Goal: Information Seeking & Learning: Learn about a topic

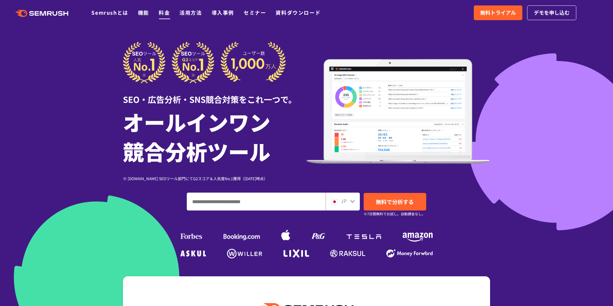
click at [167, 11] on link "料金" at bounding box center [164, 13] width 11 height 8
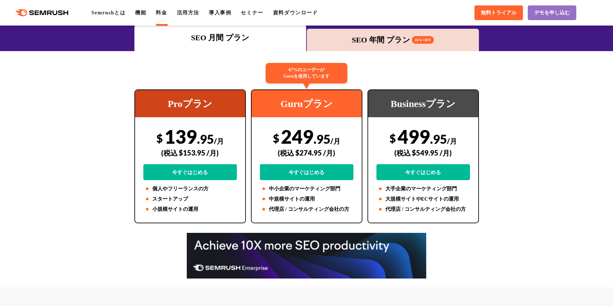
scroll to position [102, 0]
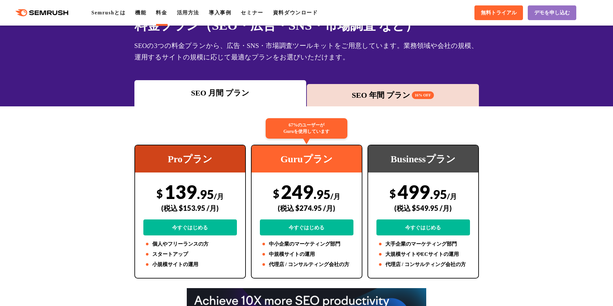
scroll to position [40, 0]
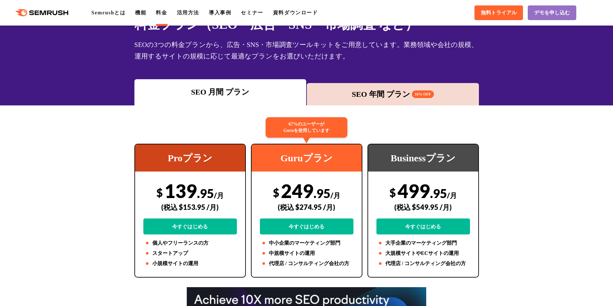
click at [381, 92] on div "SEO 年間 プラン 16% OFF" at bounding box center [393, 93] width 166 height 11
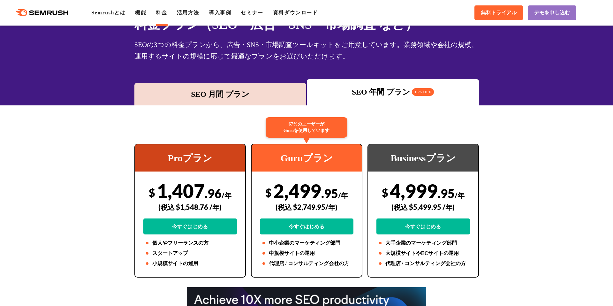
click at [222, 97] on div "SEO 月間 プラン" at bounding box center [221, 93] width 166 height 11
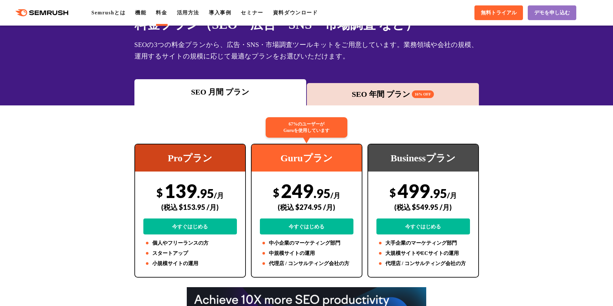
click at [501, 15] on span "無料トライアル" at bounding box center [499, 13] width 36 height 7
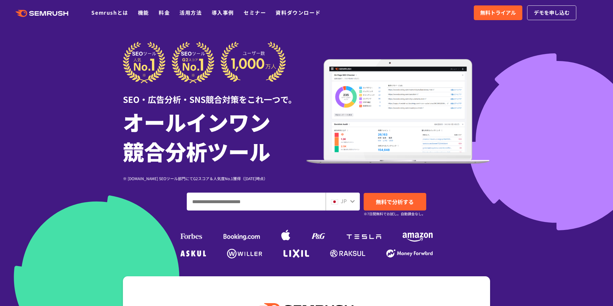
click at [40, 179] on div at bounding box center [306, 178] width 613 height 356
click at [40, 177] on div at bounding box center [306, 178] width 613 height 356
click at [121, 139] on div "SEO・広告分析・SNS競合対策をこれ一つで。 オールインワン 競合分析ツール ※ G2.com SEOツール部門にてG2スコア＆人気度No.1獲得（2023…" at bounding box center [306, 150] width 380 height 219
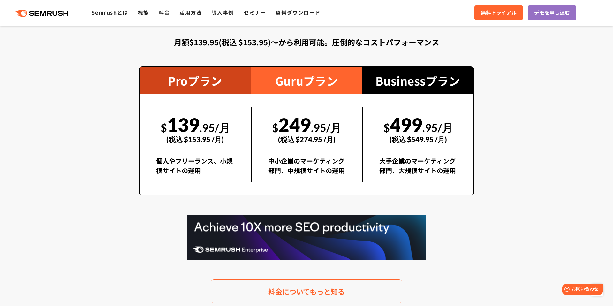
click at [124, 162] on section "料金プラン 月額$139.95(税込 $153.95)〜から利用可能。圧倒的なコストパフォーマンス Proプラン $ 139 .95/月 (税込 $153.9…" at bounding box center [306, 153] width 613 height 357
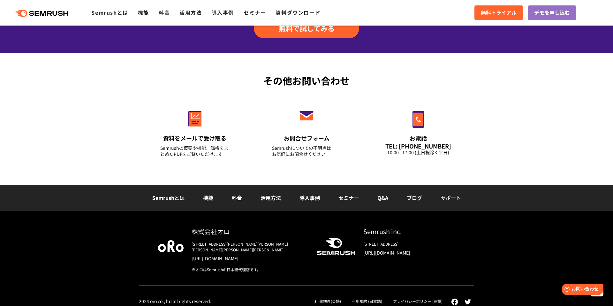
click at [115, 166] on div "その他お問い合わせ 資料をメールで受け取る Semrushの概要や機能、価格をまとめたPDFをご覧いただけます お問合せフォーム Semrushについての不明…" at bounding box center [306, 119] width 613 height 132
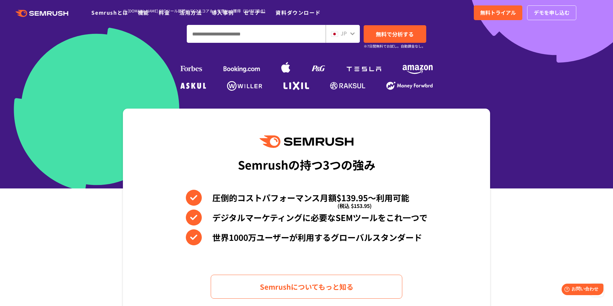
scroll to position [0, 0]
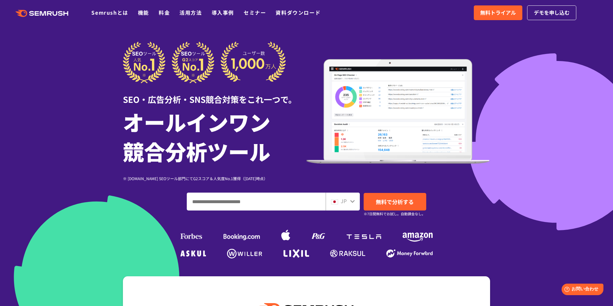
click at [115, 166] on div at bounding box center [306, 178] width 613 height 356
